Goal: Information Seeking & Learning: Learn about a topic

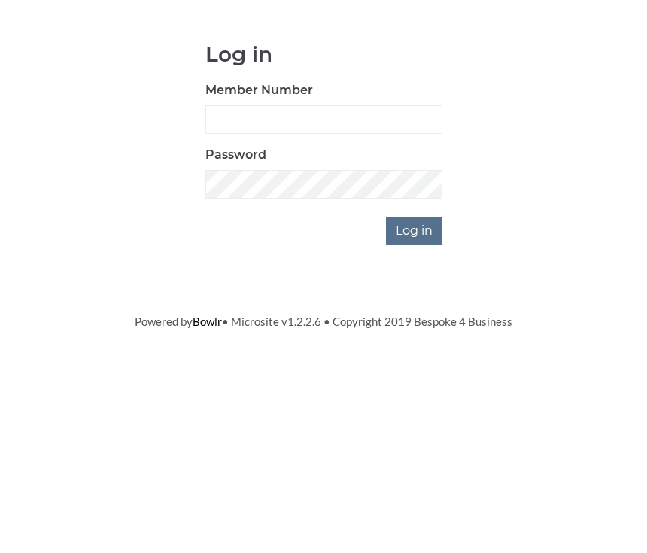
scroll to position [145, 0]
type input "0930"
click at [415, 361] on input "Log in" at bounding box center [414, 375] width 56 height 29
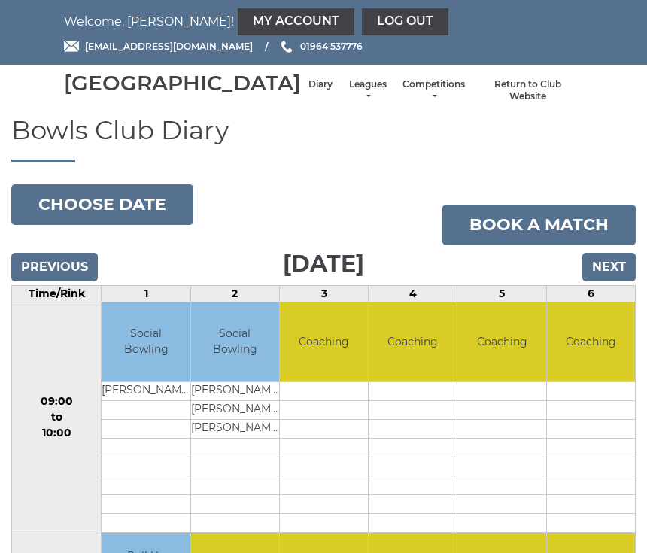
scroll to position [3, 0]
click at [348, 103] on link "Leagues" at bounding box center [368, 90] width 40 height 25
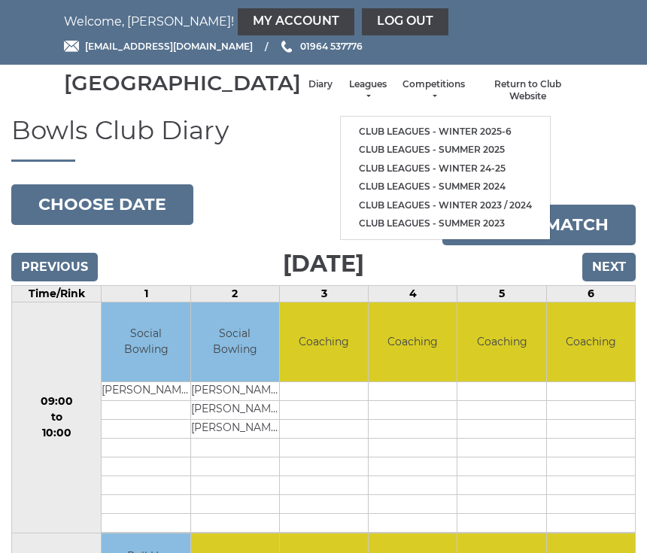
click at [432, 137] on link "Club leagues - Winter 2025-6" at bounding box center [445, 132] width 209 height 19
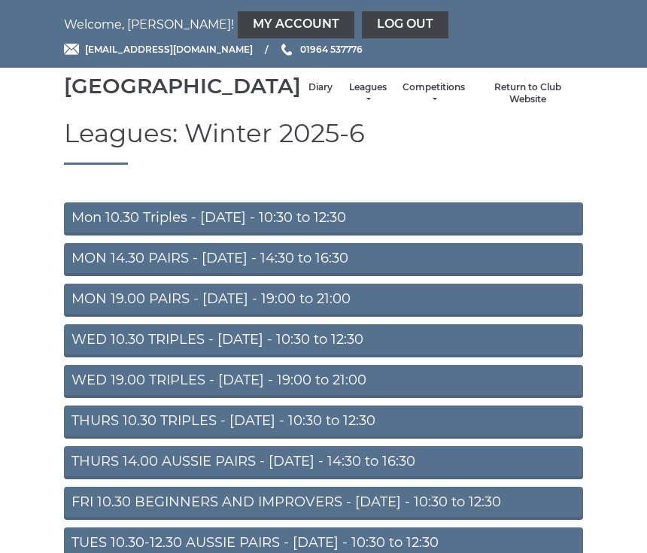
click at [373, 229] on link "Mon 10.30 Triples - [DATE] - 10:30 to 12:30" at bounding box center [323, 218] width 519 height 33
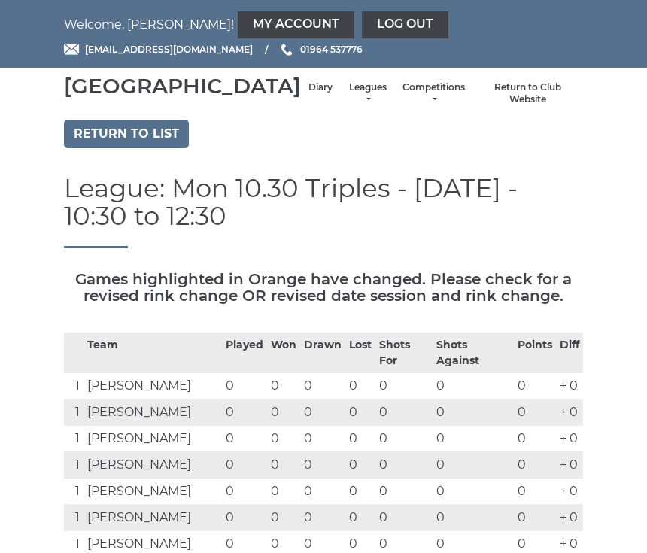
click at [157, 148] on link "Return to list" at bounding box center [126, 134] width 125 height 29
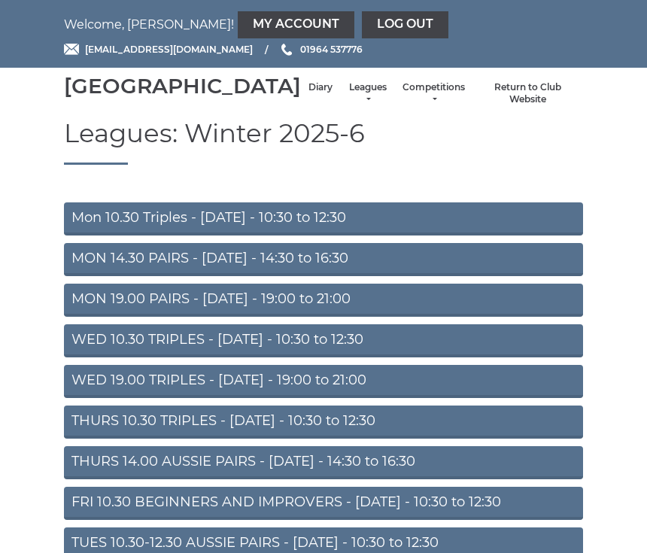
click at [363, 276] on link "MON 14.30 PAIRS - [DATE] - 14:30 to 16:30" at bounding box center [323, 259] width 519 height 33
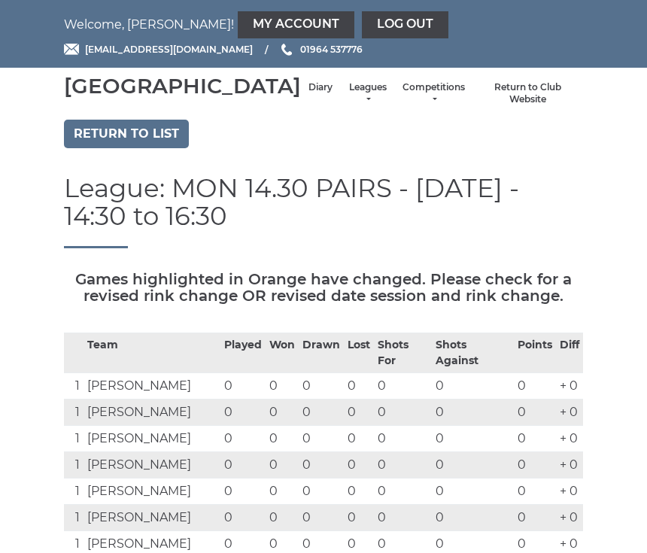
click at [309, 94] on link "Diary" at bounding box center [321, 87] width 24 height 13
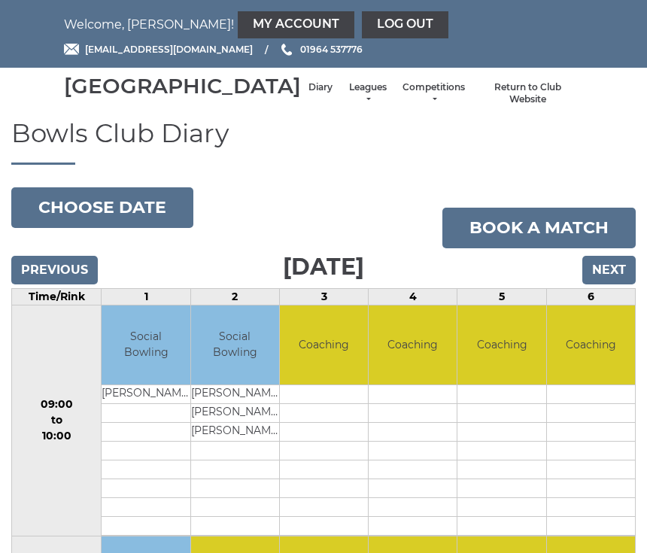
click at [348, 106] on link "Leagues" at bounding box center [368, 93] width 40 height 25
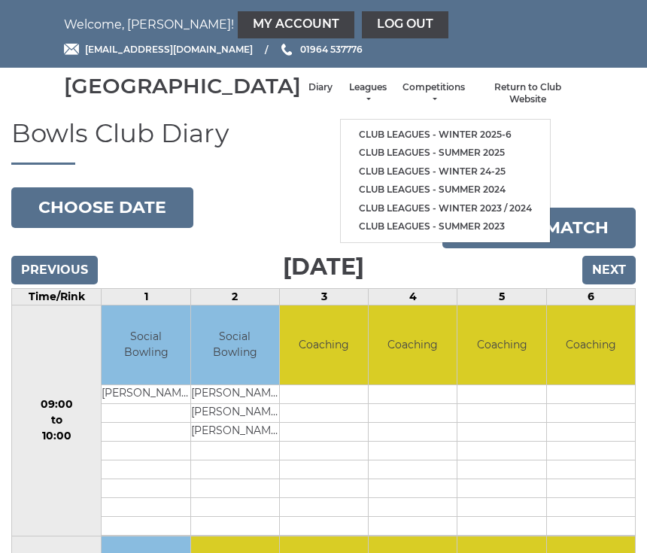
click at [447, 139] on link "Club leagues - Winter 2025-6" at bounding box center [445, 135] width 209 height 19
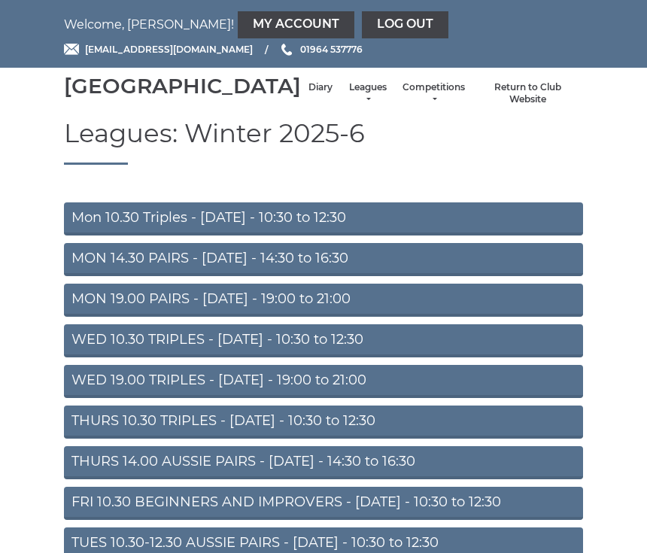
click at [355, 317] on link "MON 19.00 PAIRS - Monday - 19:00 to 21:00" at bounding box center [323, 300] width 519 height 33
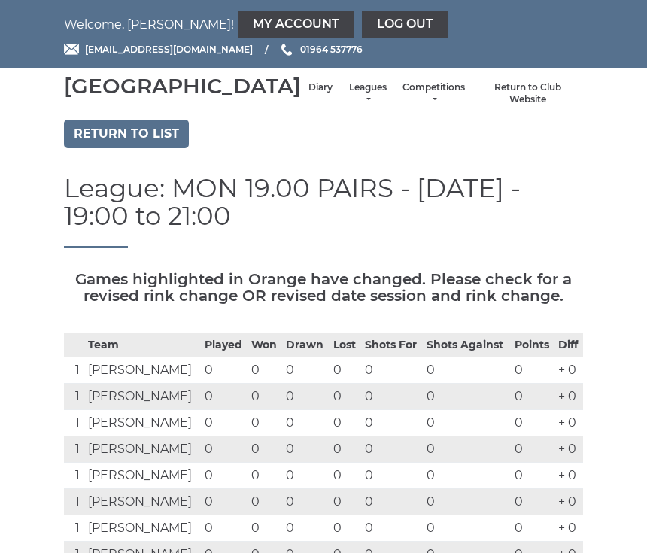
click at [171, 148] on link "Return to list" at bounding box center [126, 134] width 125 height 29
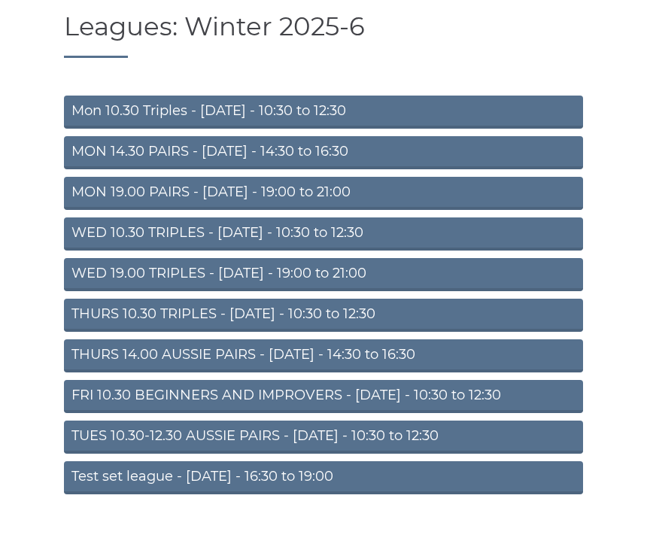
scroll to position [114, 0]
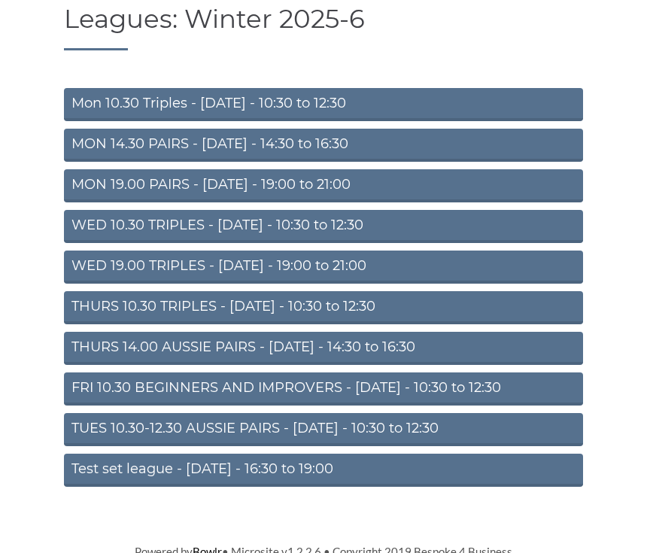
click at [492, 406] on link "FRI 10.30 BEGINNERS AND IMPROVERS - [DATE] - 10:30 to 12:30" at bounding box center [323, 389] width 519 height 33
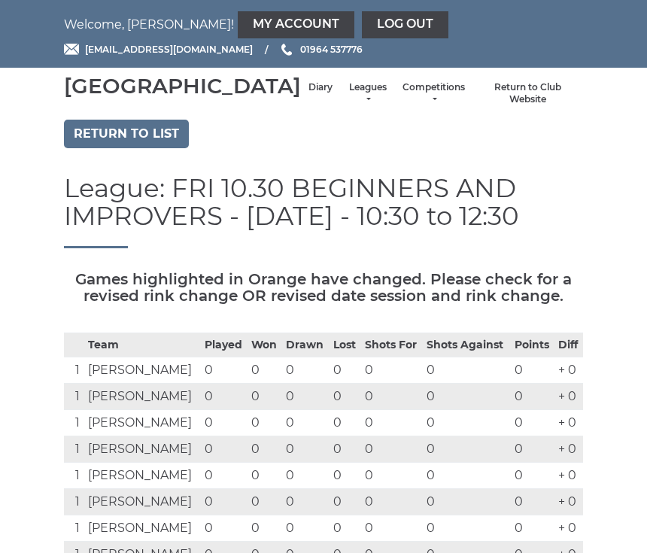
click at [162, 148] on link "Return to list" at bounding box center [126, 134] width 125 height 29
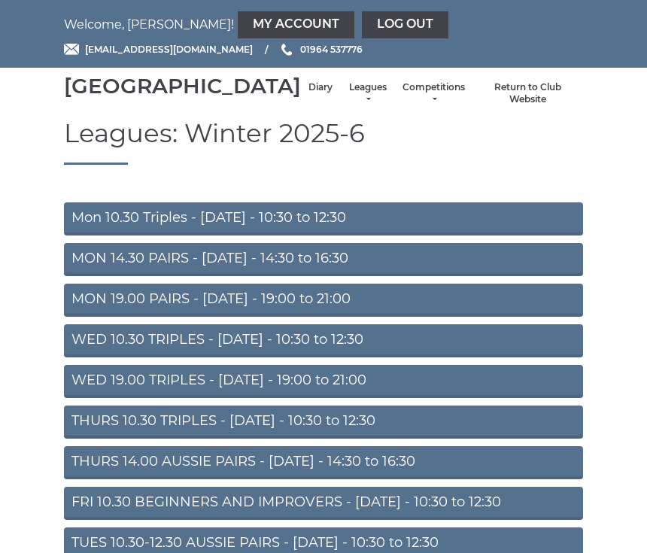
click at [309, 94] on link "Diary" at bounding box center [321, 87] width 24 height 13
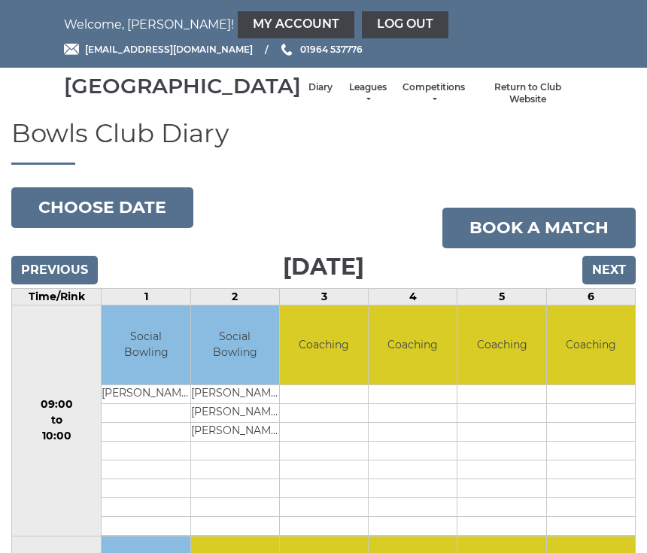
click at [608, 285] on input "Next" at bounding box center [609, 270] width 53 height 29
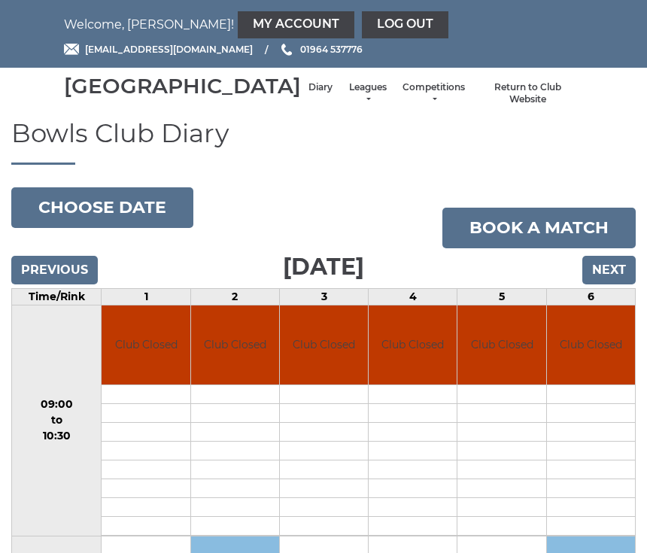
click at [611, 285] on input "Next" at bounding box center [609, 270] width 53 height 29
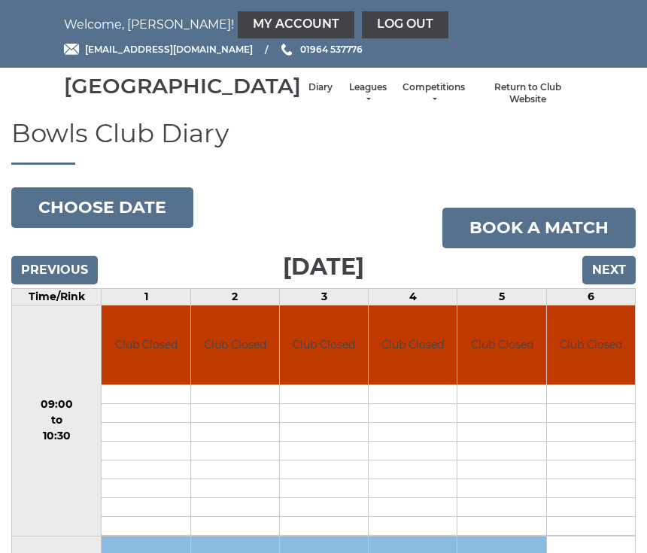
click at [616, 285] on input "Next" at bounding box center [609, 270] width 53 height 29
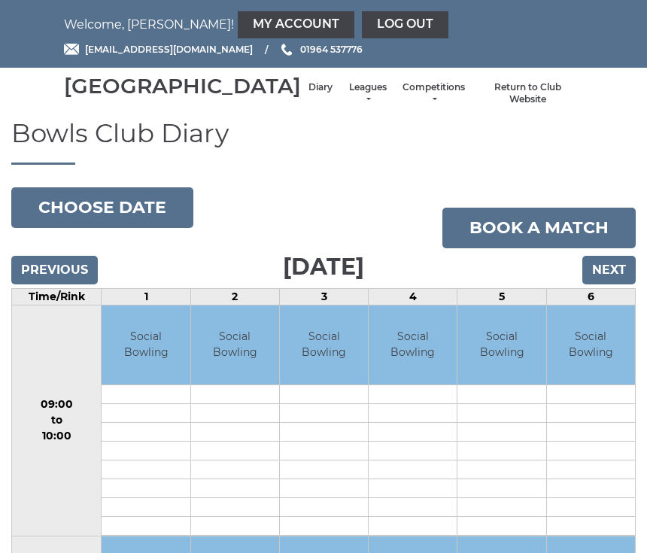
click at [616, 285] on input "Next" at bounding box center [609, 270] width 53 height 29
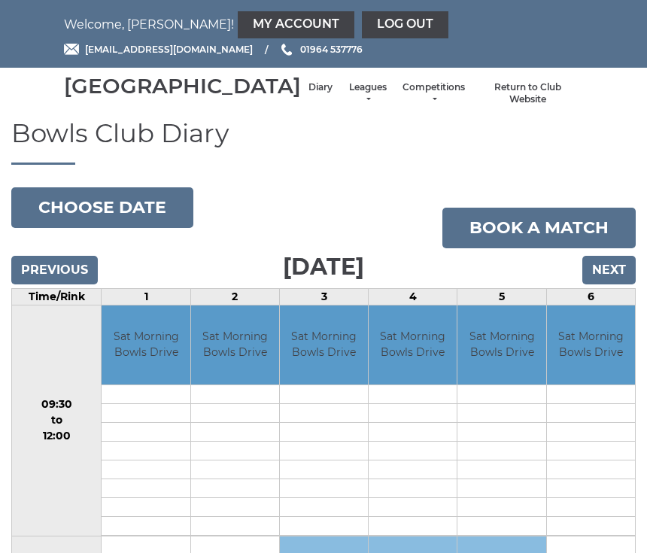
click at [604, 285] on input "Next" at bounding box center [609, 270] width 53 height 29
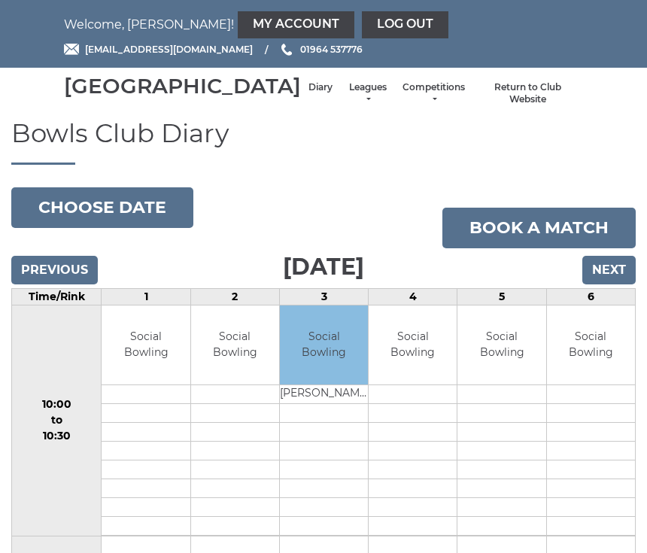
click at [606, 285] on input "Next" at bounding box center [609, 270] width 53 height 29
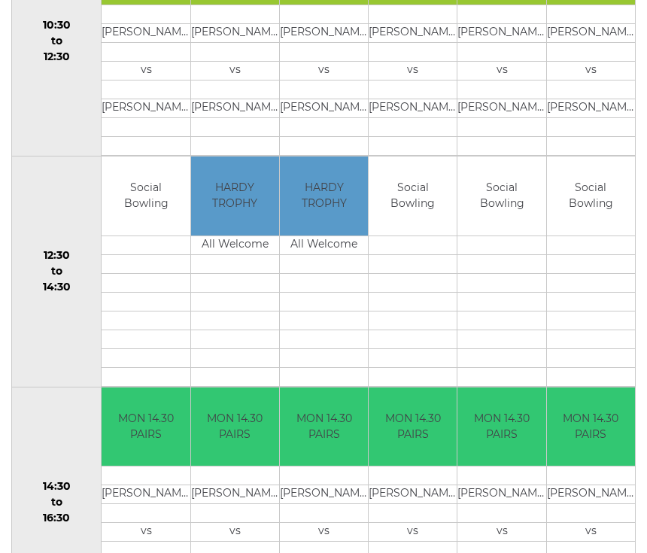
scroll to position [577, 0]
